Goal: Task Accomplishment & Management: Manage account settings

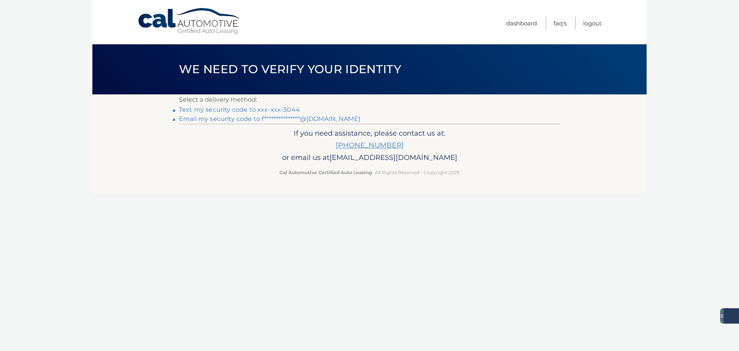
click at [239, 109] on link "Text my security code to xxx-xxx-3044" at bounding box center [239, 109] width 121 height 7
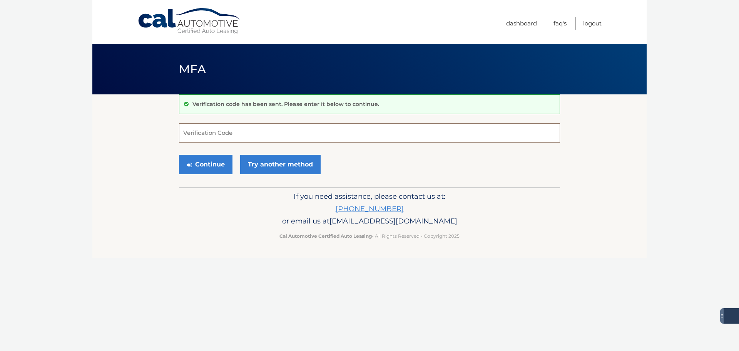
click at [245, 131] on input "Verification Code" at bounding box center [369, 132] width 381 height 19
type input "034533"
click at [179, 155] on button "Continue" at bounding box center [206, 164] width 54 height 19
click at [215, 157] on button "Continue" at bounding box center [206, 164] width 54 height 19
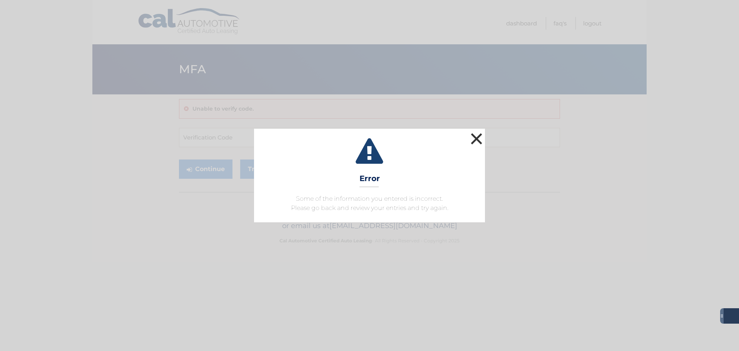
click at [477, 135] on button "×" at bounding box center [476, 138] width 15 height 15
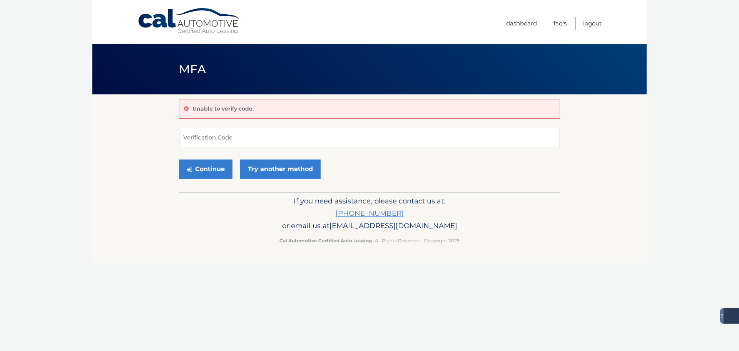
click at [215, 134] on input "Verification Code" at bounding box center [369, 137] width 381 height 19
type input "034533"
click at [208, 168] on button "Continue" at bounding box center [206, 168] width 54 height 19
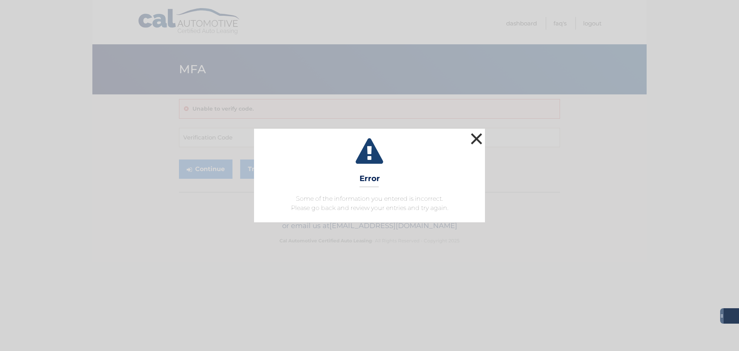
click at [475, 136] on button "×" at bounding box center [476, 138] width 15 height 15
